Goal: Navigation & Orientation: Find specific page/section

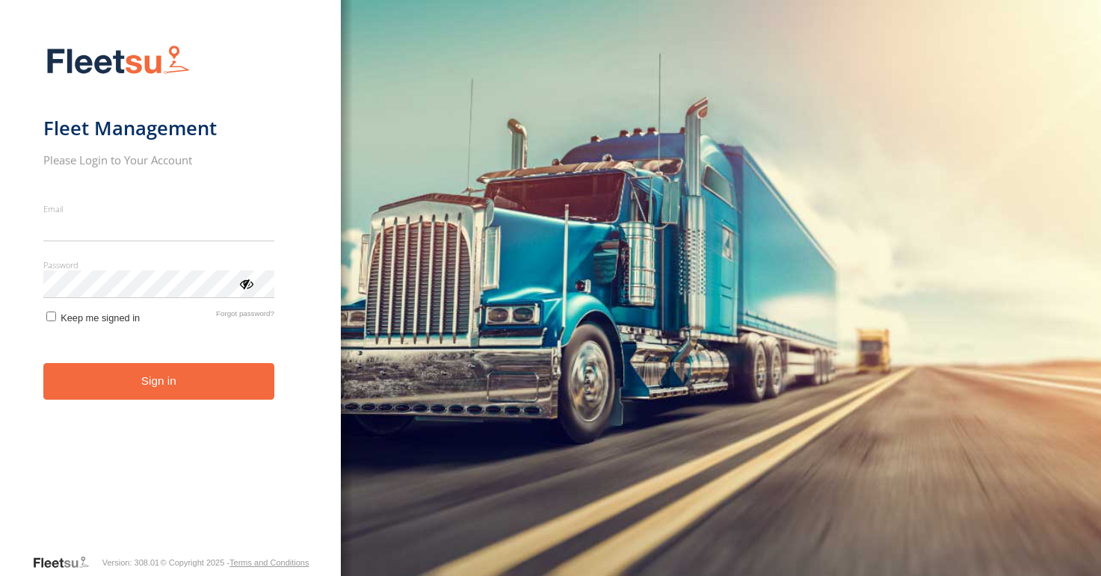
click at [155, 223] on input "Email" at bounding box center [158, 227] width 231 height 27
type input "**********"
click at [247, 286] on div "ViewPassword" at bounding box center [245, 283] width 15 height 15
click at [212, 382] on button "Sign in" at bounding box center [158, 381] width 231 height 37
